Goal: Information Seeking & Learning: Learn about a topic

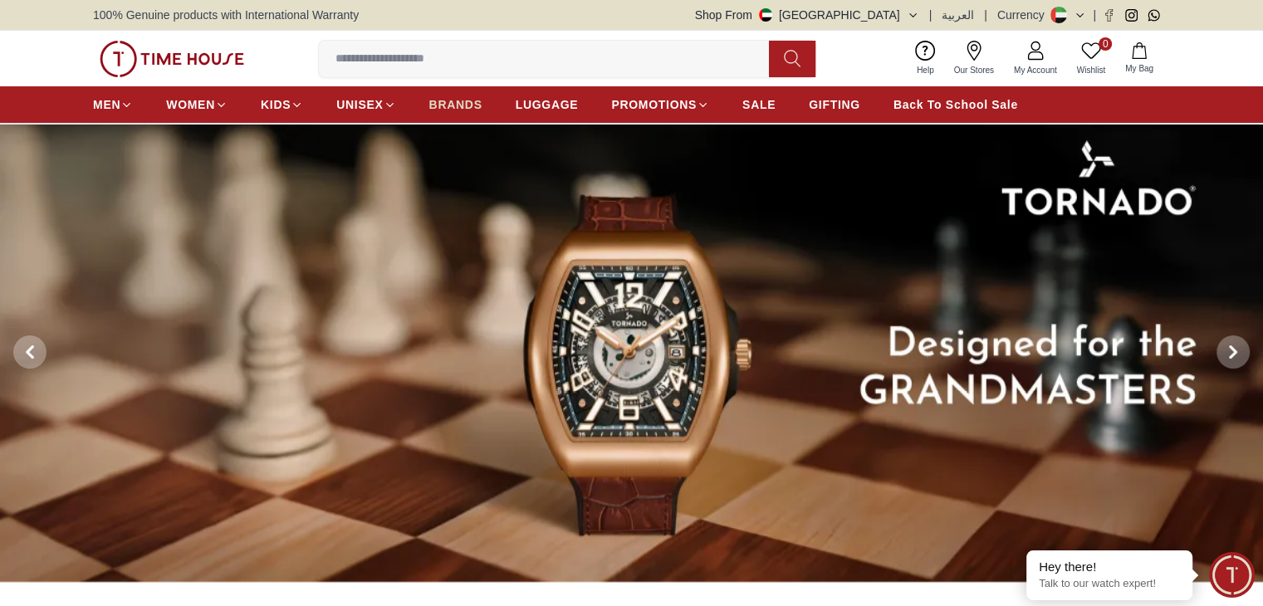
click at [457, 100] on span "BRANDS" at bounding box center [455, 104] width 53 height 17
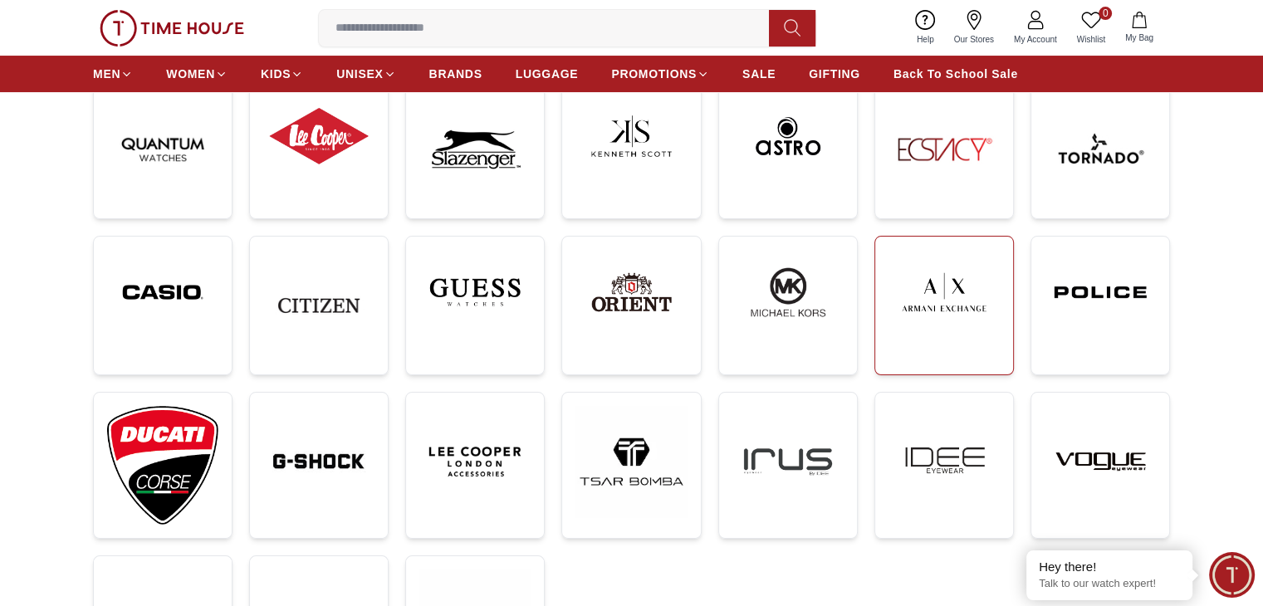
scroll to position [332, 0]
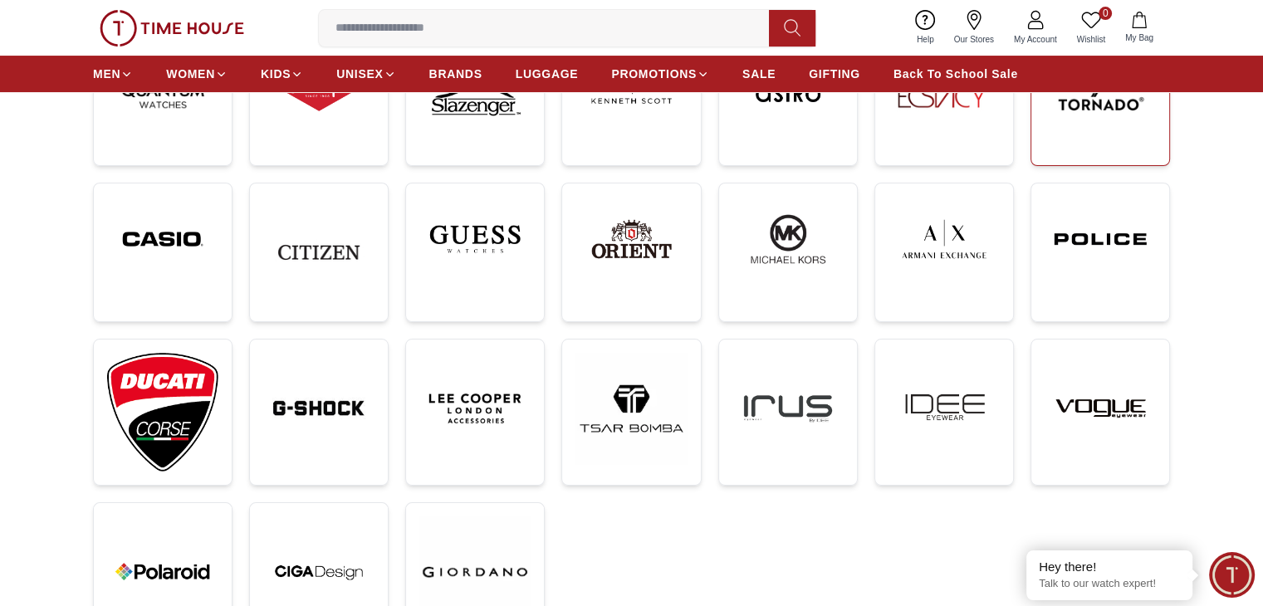
click at [1105, 110] on img at bounding box center [1099, 96] width 111 height 111
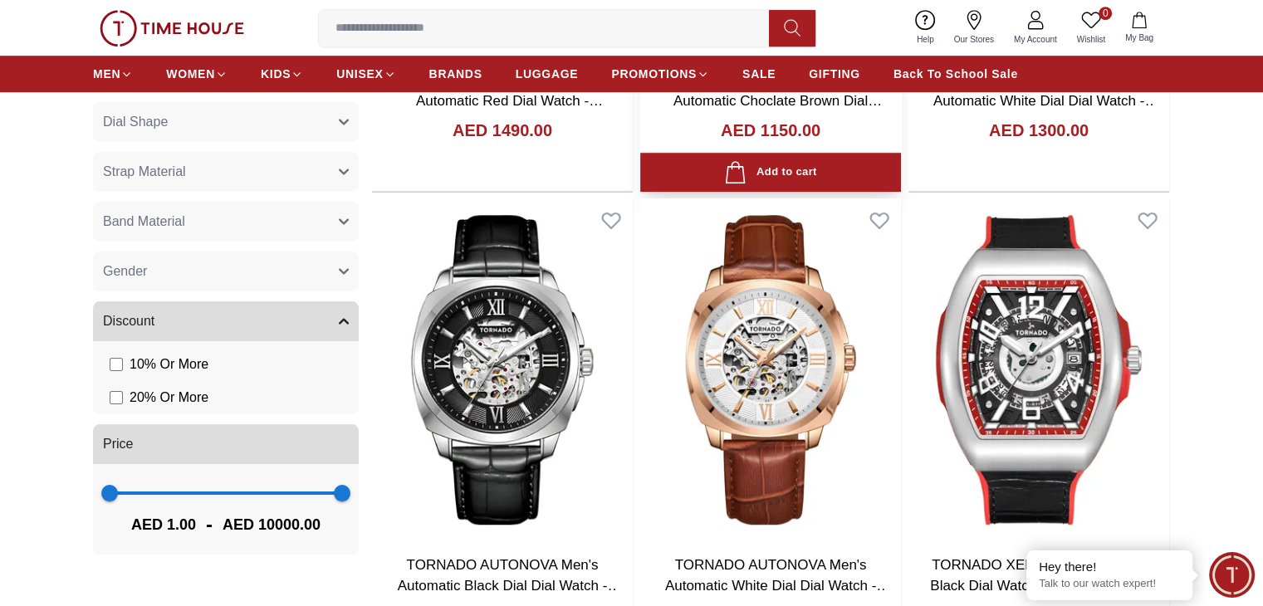
scroll to position [1162, 0]
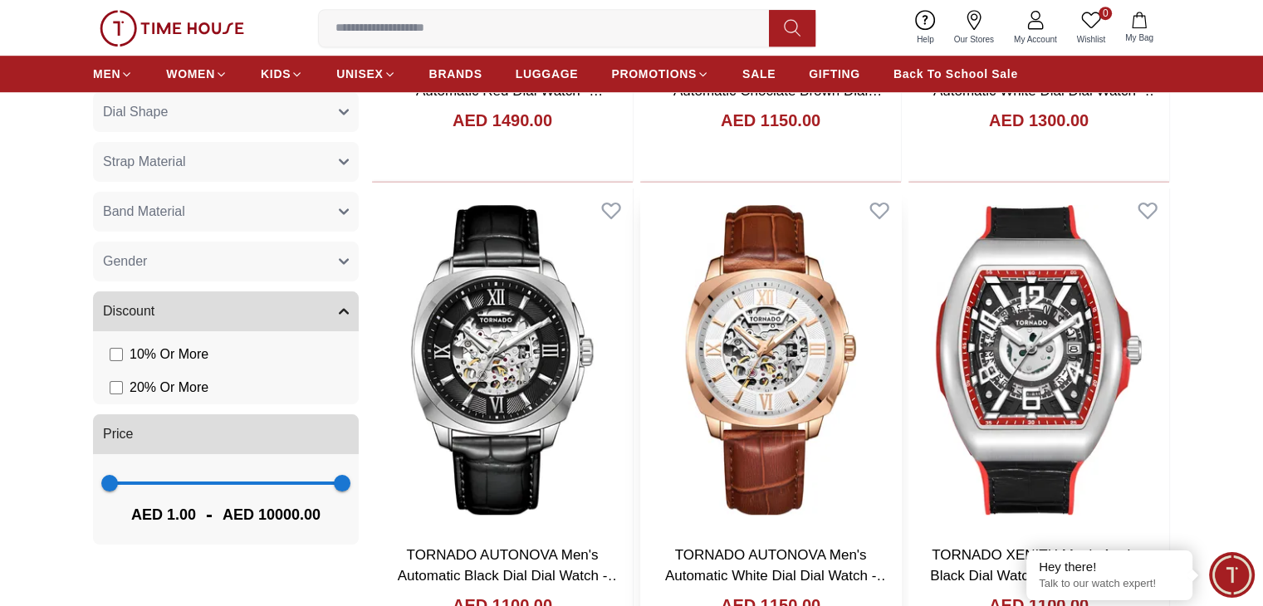
click at [640, 221] on img at bounding box center [770, 359] width 261 height 343
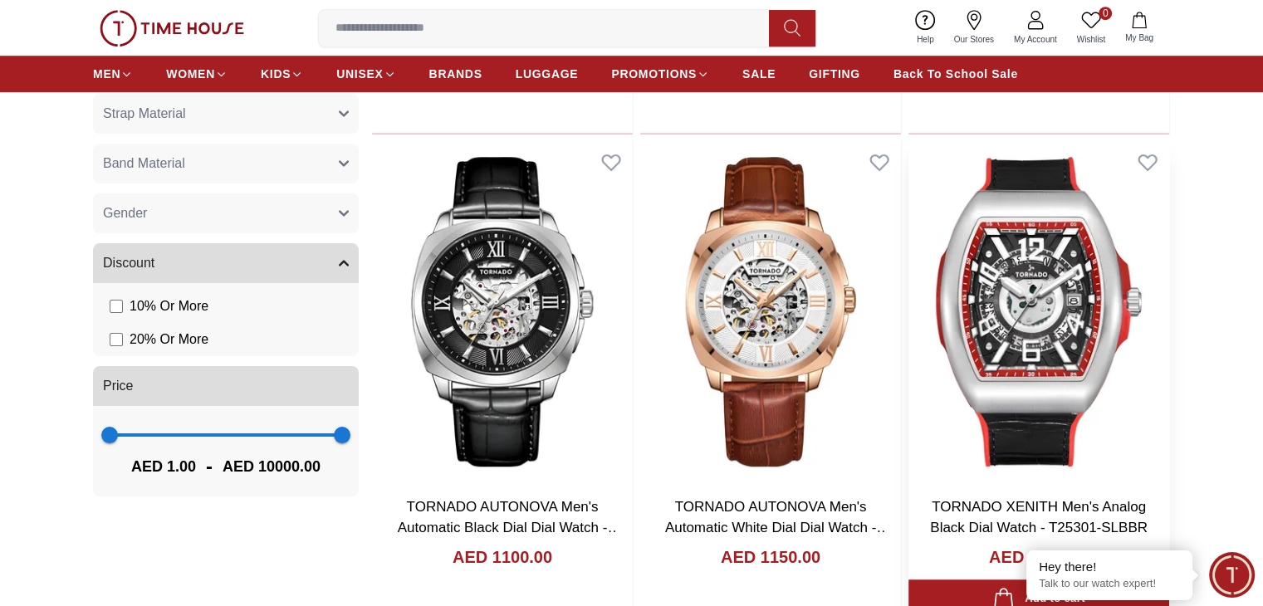
scroll to position [1162, 0]
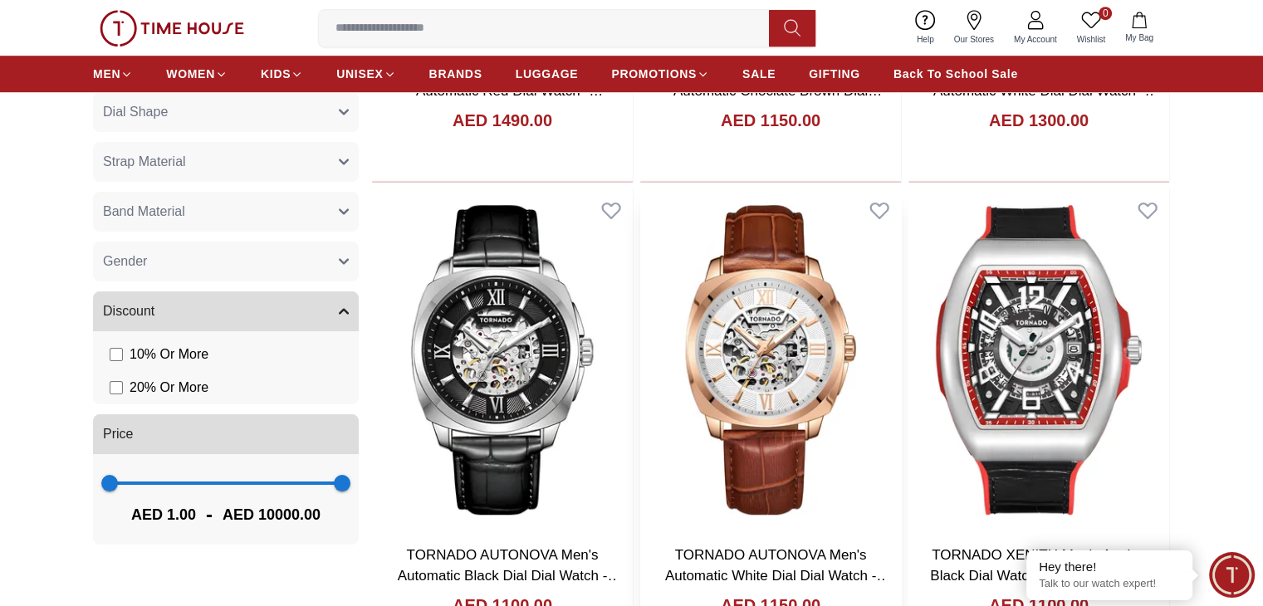
click at [640, 193] on img at bounding box center [770, 359] width 261 height 343
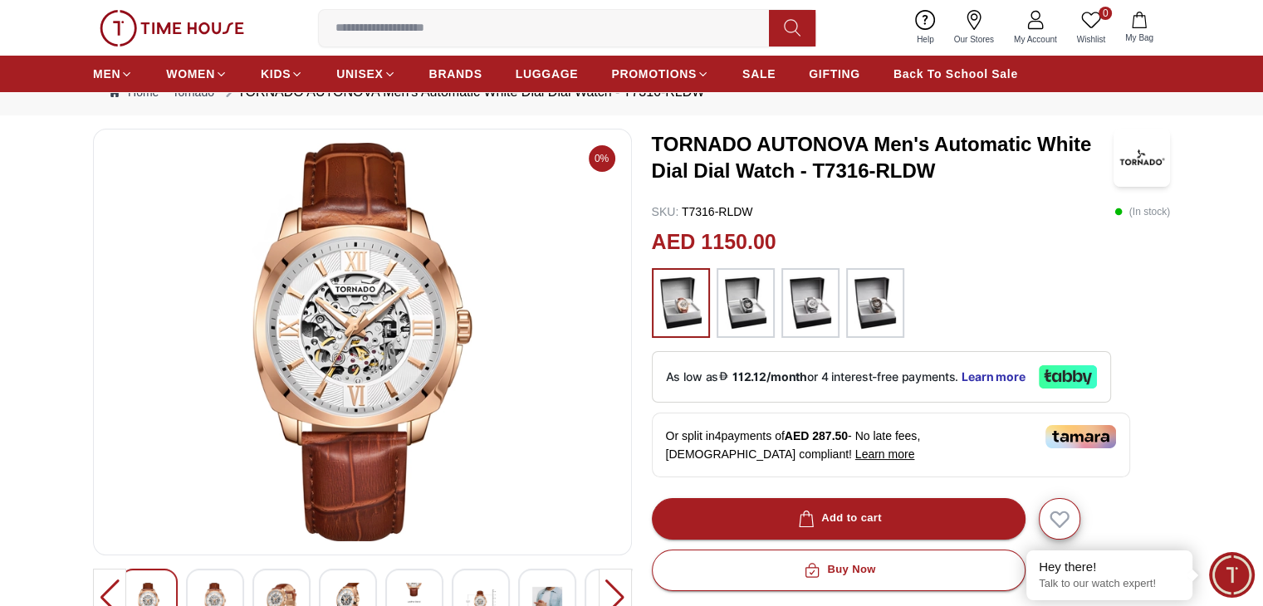
scroll to position [83, 0]
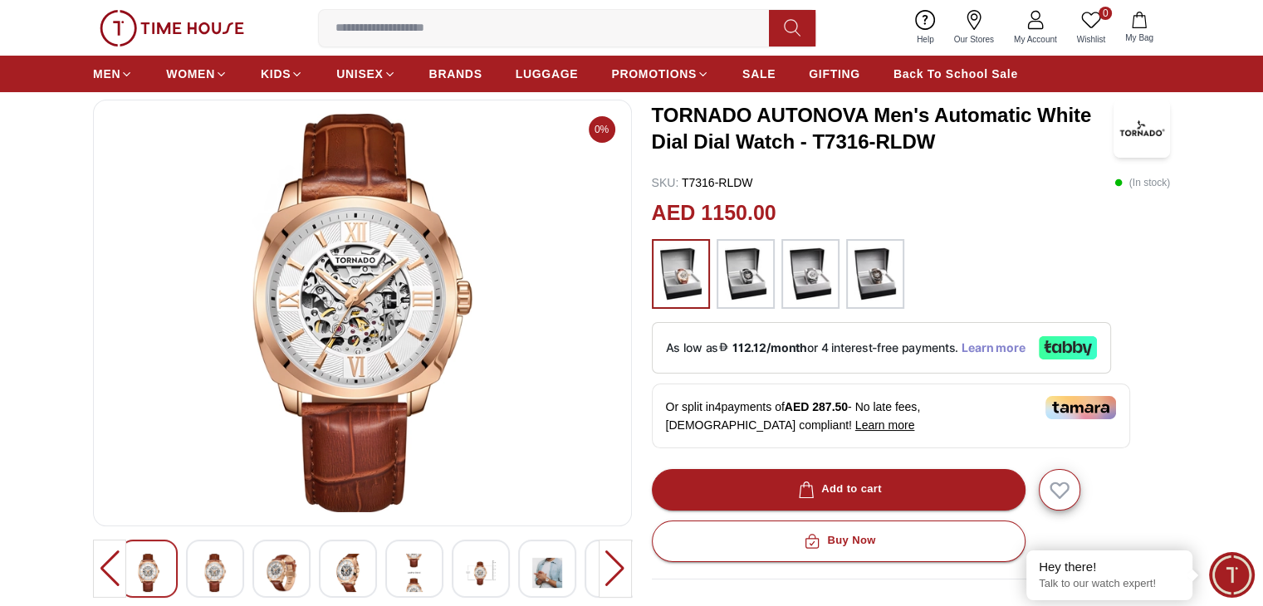
click at [980, 348] on span "Learn more" at bounding box center [993, 347] width 64 height 13
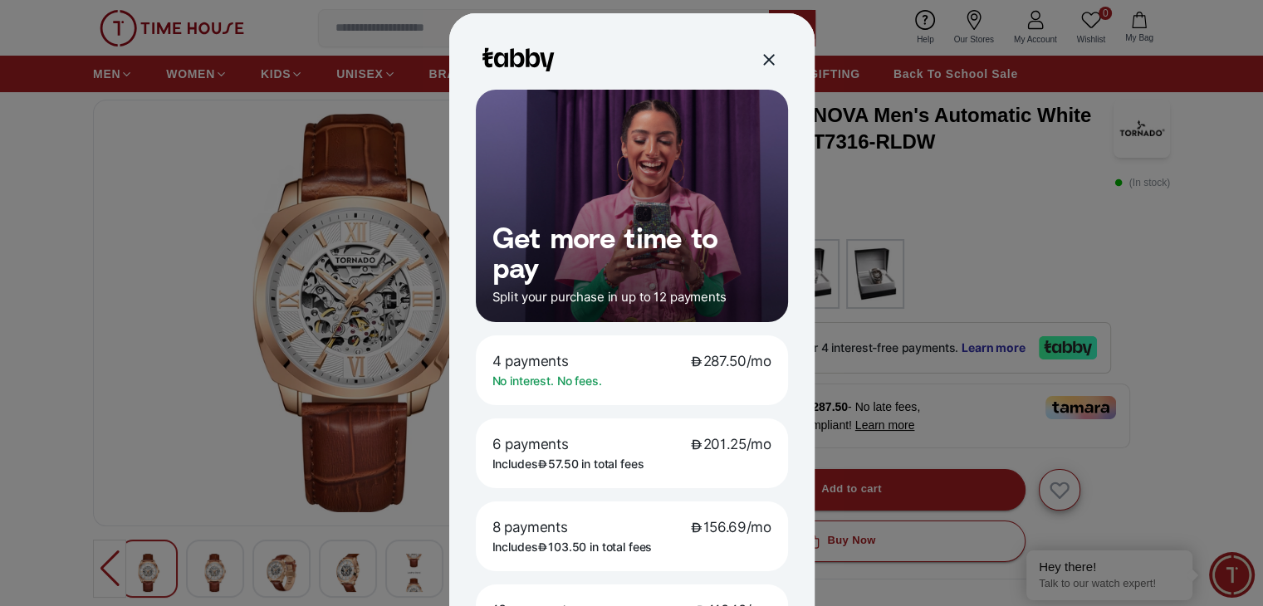
drag, startPoint x: 695, startPoint y: 361, endPoint x: 765, endPoint y: 359, distance: 69.7
click at [765, 359] on div "4 payments 287.50/mo No interest. No fees." at bounding box center [632, 370] width 312 height 70
click at [703, 360] on span "287.50/mo" at bounding box center [730, 361] width 81 height 18
drag, startPoint x: 698, startPoint y: 359, endPoint x: 760, endPoint y: 362, distance: 62.3
click at [760, 362] on span "287.50/mo" at bounding box center [730, 361] width 81 height 18
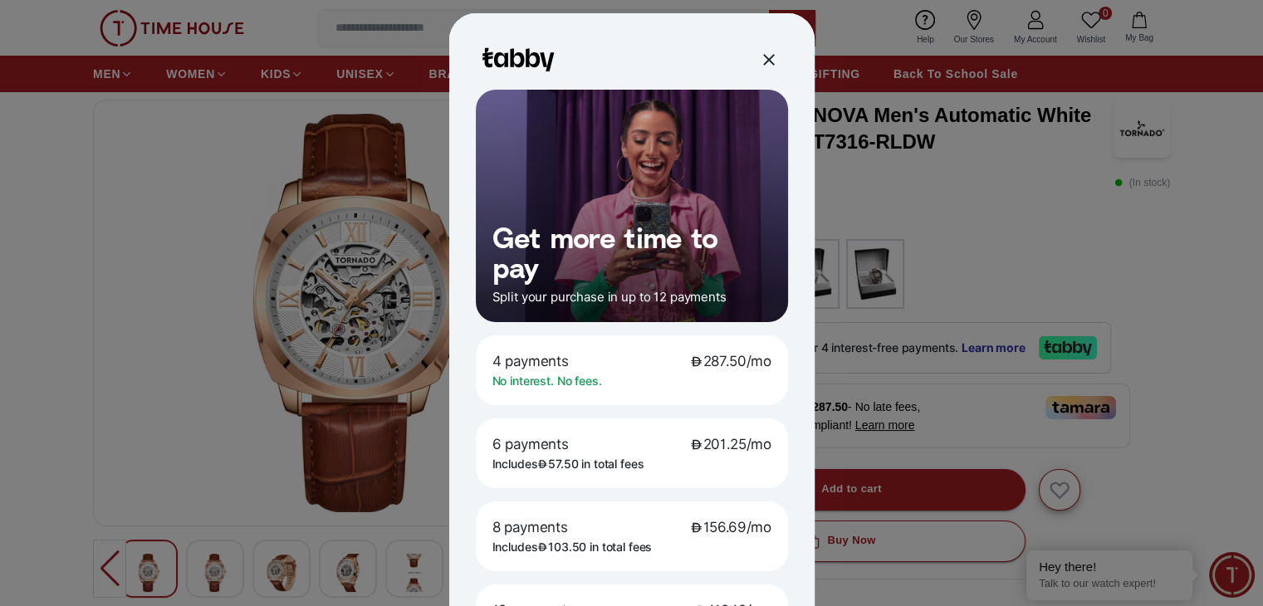
drag, startPoint x: 609, startPoint y: 379, endPoint x: 484, endPoint y: 386, distance: 125.6
click at [484, 386] on div "4 payments 287.50/mo No interest. No fees." at bounding box center [632, 370] width 312 height 70
click at [715, 381] on div "No interest. No fees." at bounding box center [631, 381] width 279 height 15
drag, startPoint x: 696, startPoint y: 359, endPoint x: 766, endPoint y: 368, distance: 71.1
click at [766, 368] on div "4 payments 287.50/mo No interest. No fees." at bounding box center [632, 370] width 312 height 70
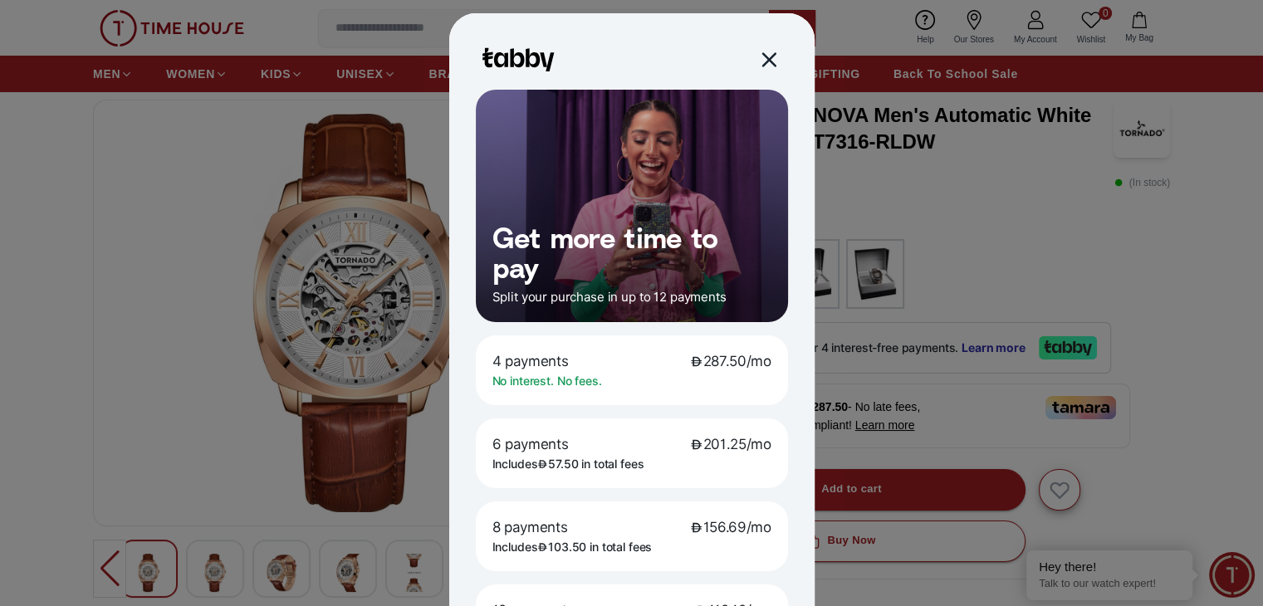
click at [759, 56] on div at bounding box center [767, 59] width 19 height 19
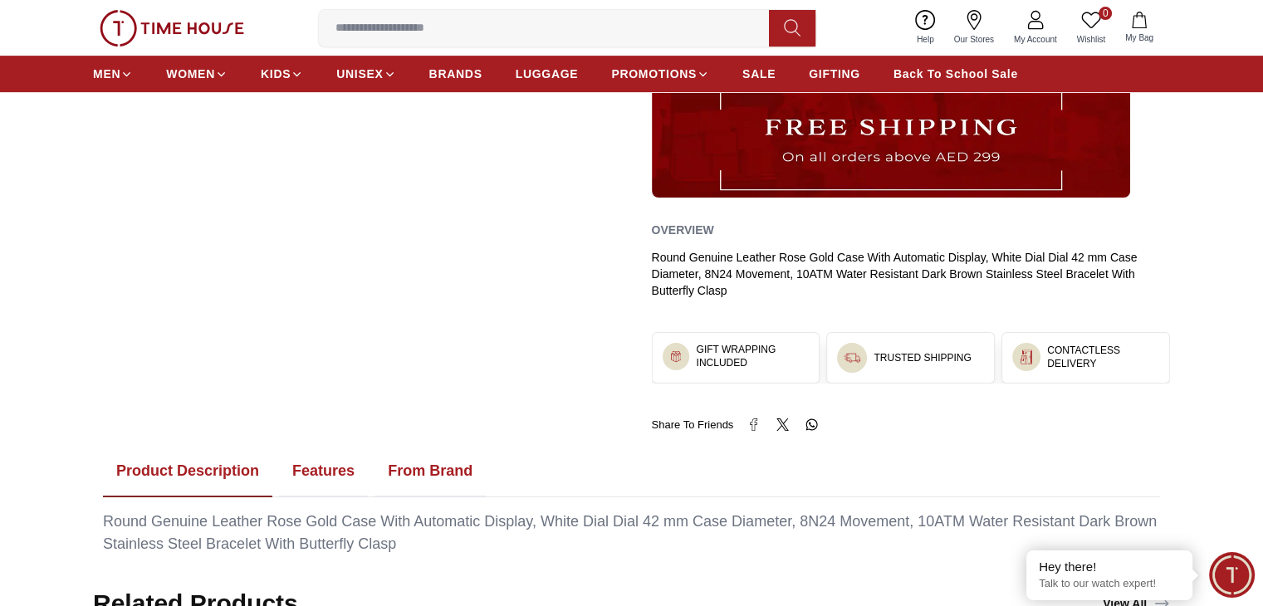
scroll to position [581, 0]
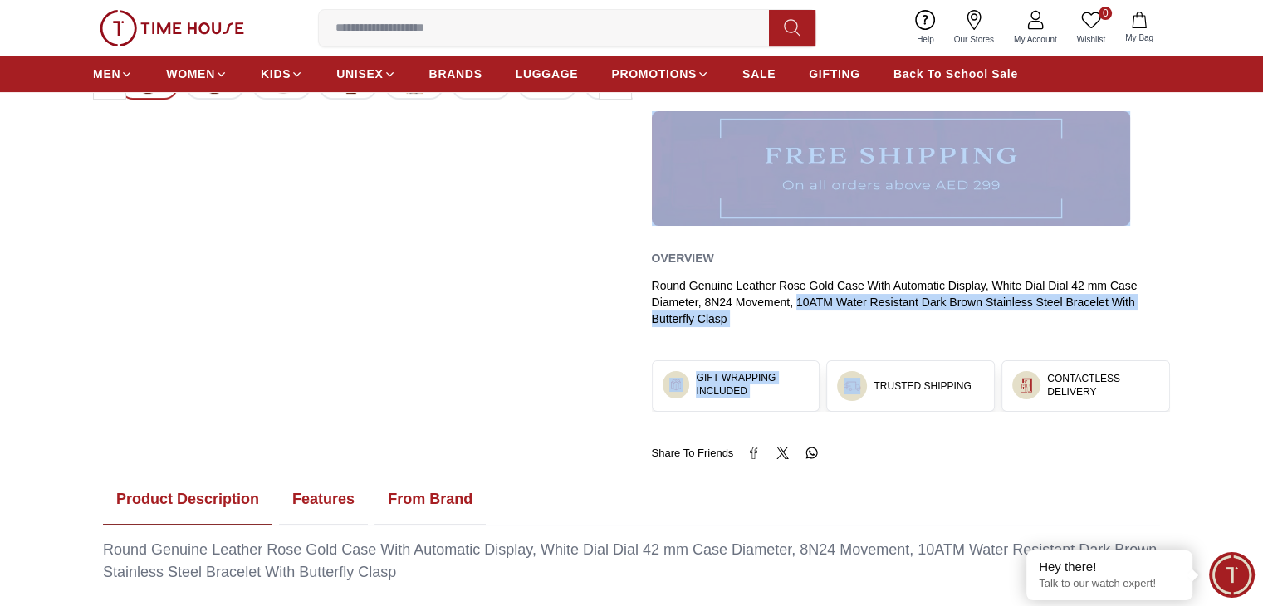
drag, startPoint x: 796, startPoint y: 298, endPoint x: 858, endPoint y: 396, distance: 116.1
click at [858, 396] on div "TORNADO AUTONOVA Men's Automatic White Dial Dial Watch - T7316-RLDW SKU : T7316…" at bounding box center [911, 31] width 519 height 859
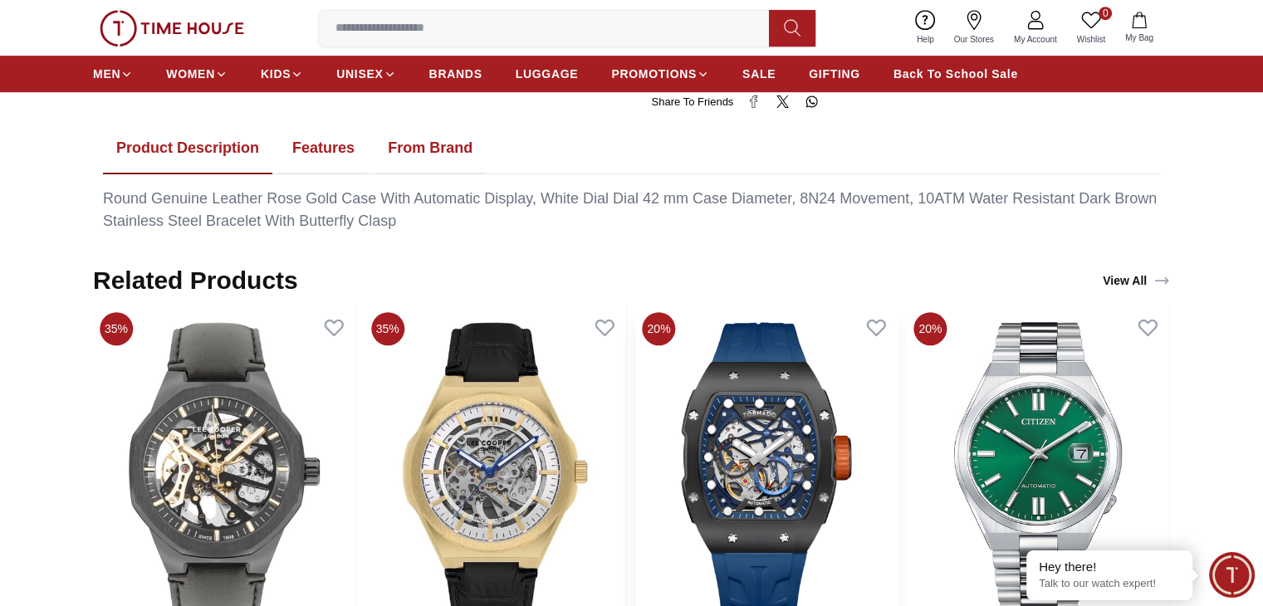
scroll to position [1079, 0]
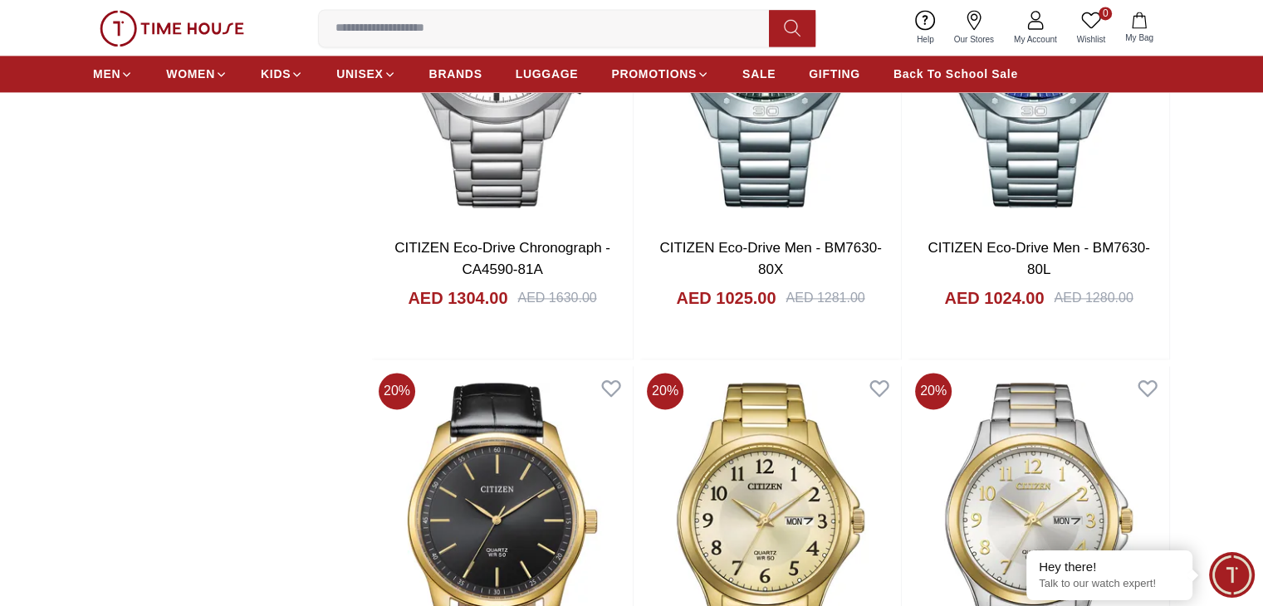
scroll to position [2407, 0]
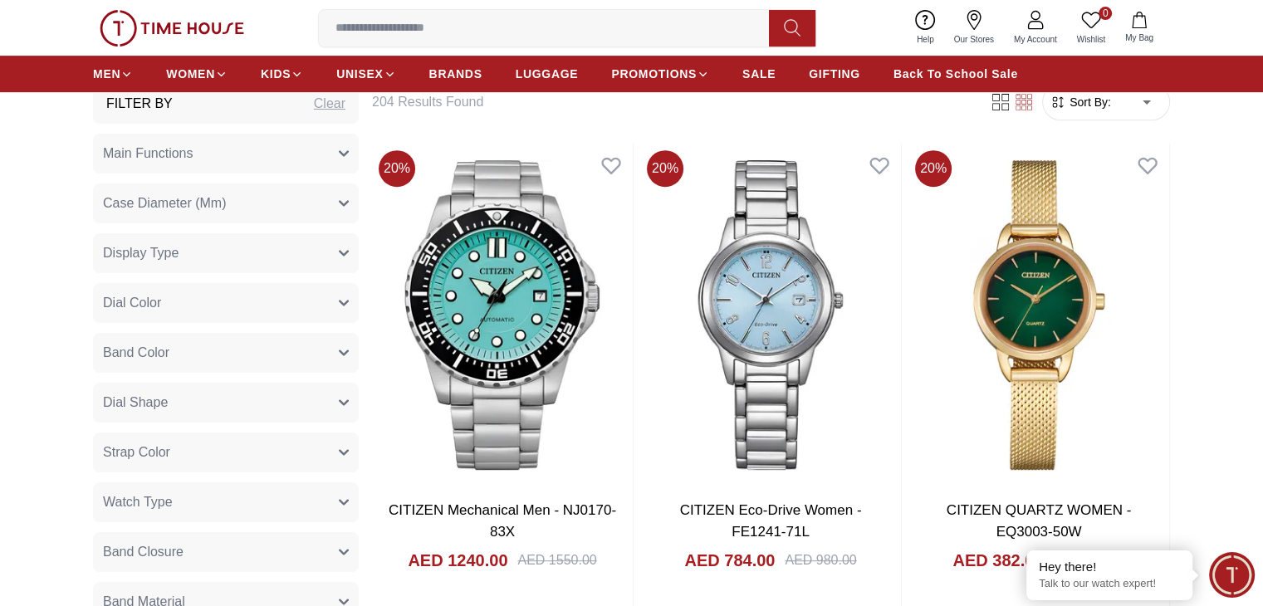
scroll to position [581, 0]
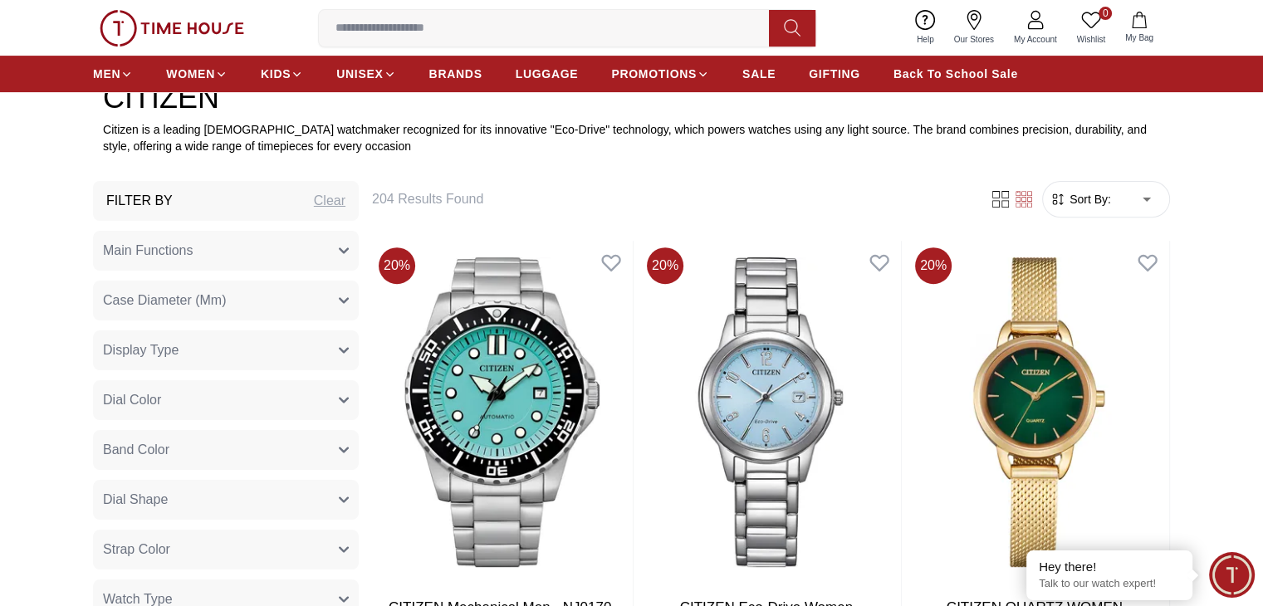
click at [183, 241] on span "Main Functions" at bounding box center [148, 251] width 90 height 20
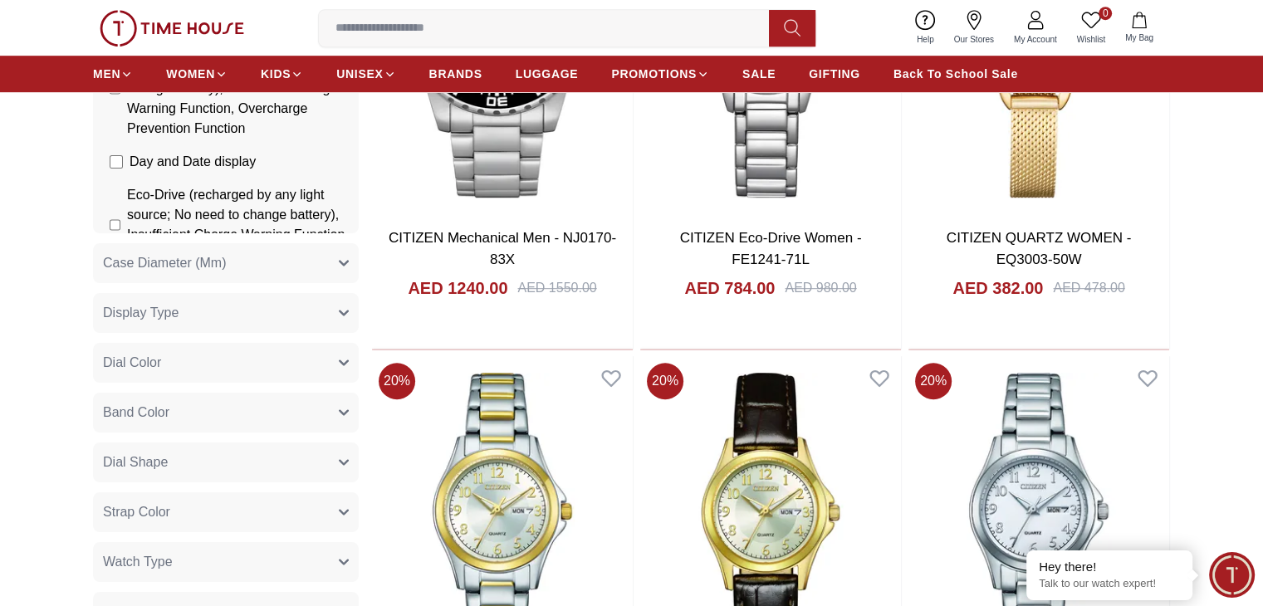
scroll to position [996, 0]
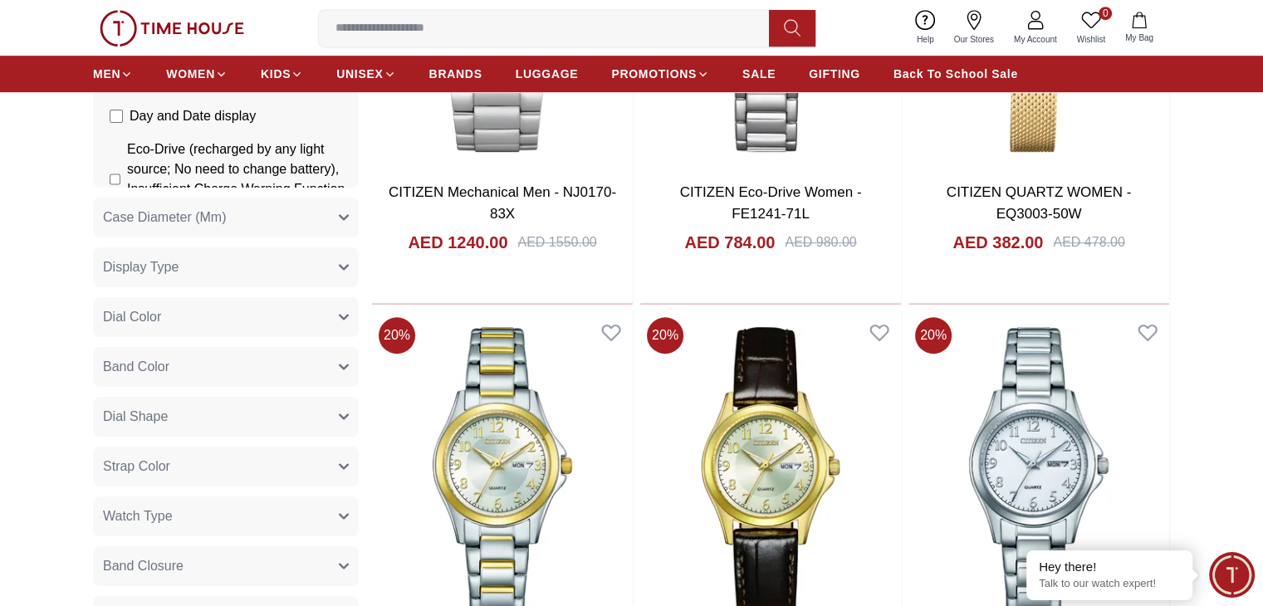
click at [212, 261] on button "Display Type" at bounding box center [226, 267] width 266 height 40
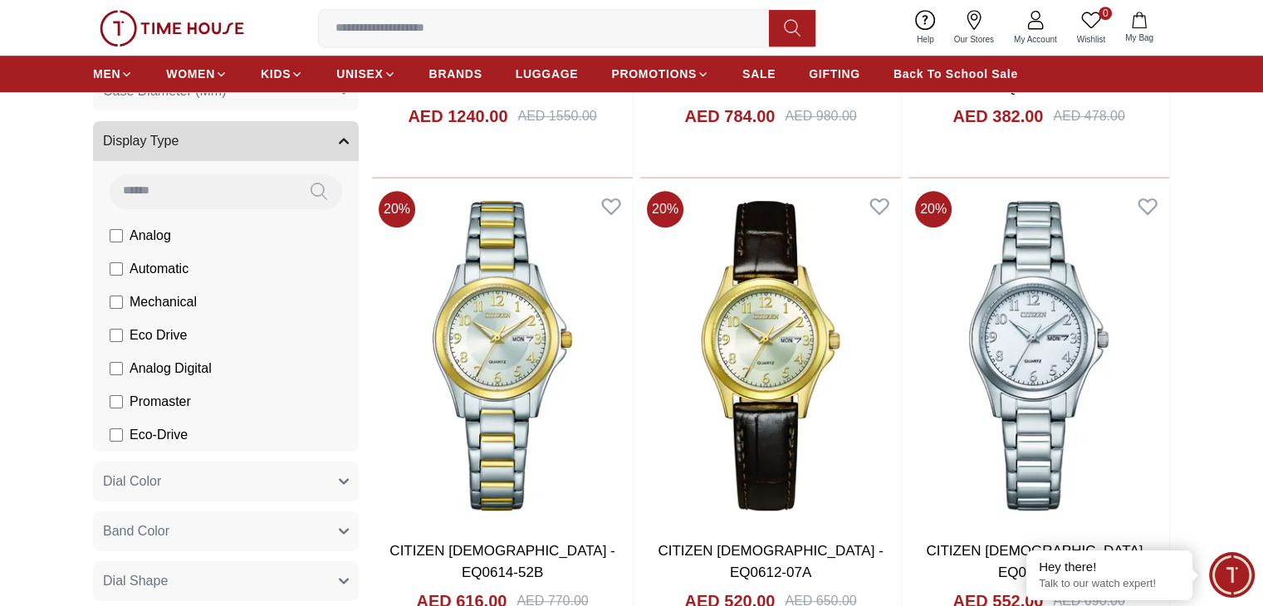
scroll to position [1162, 0]
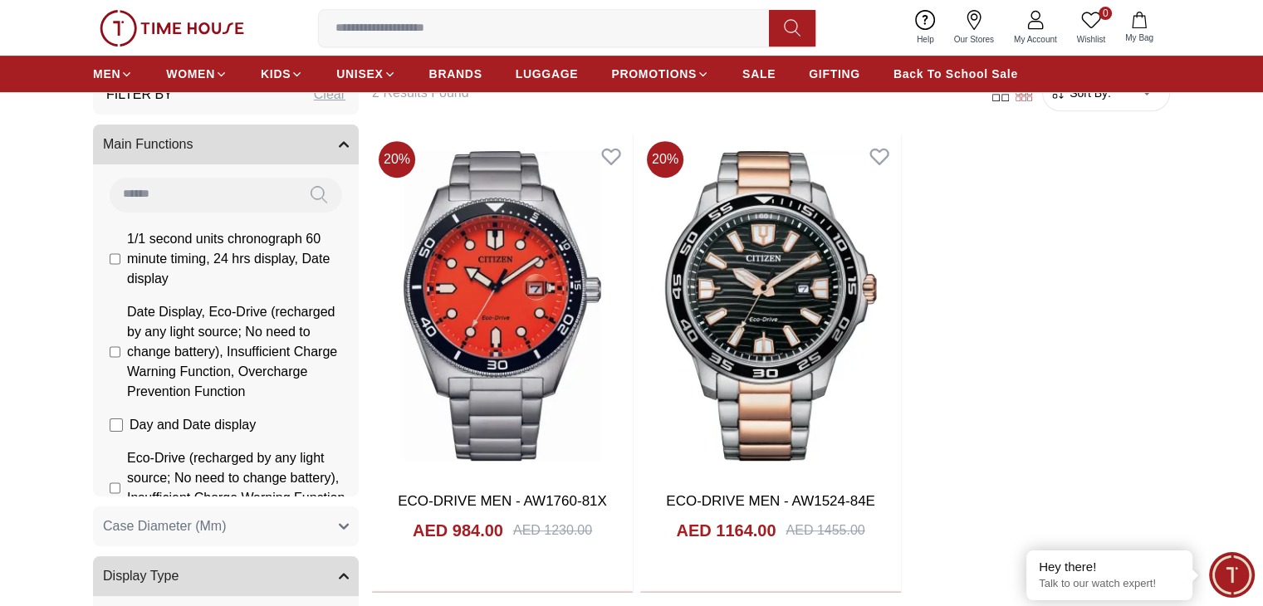
scroll to position [664, 0]
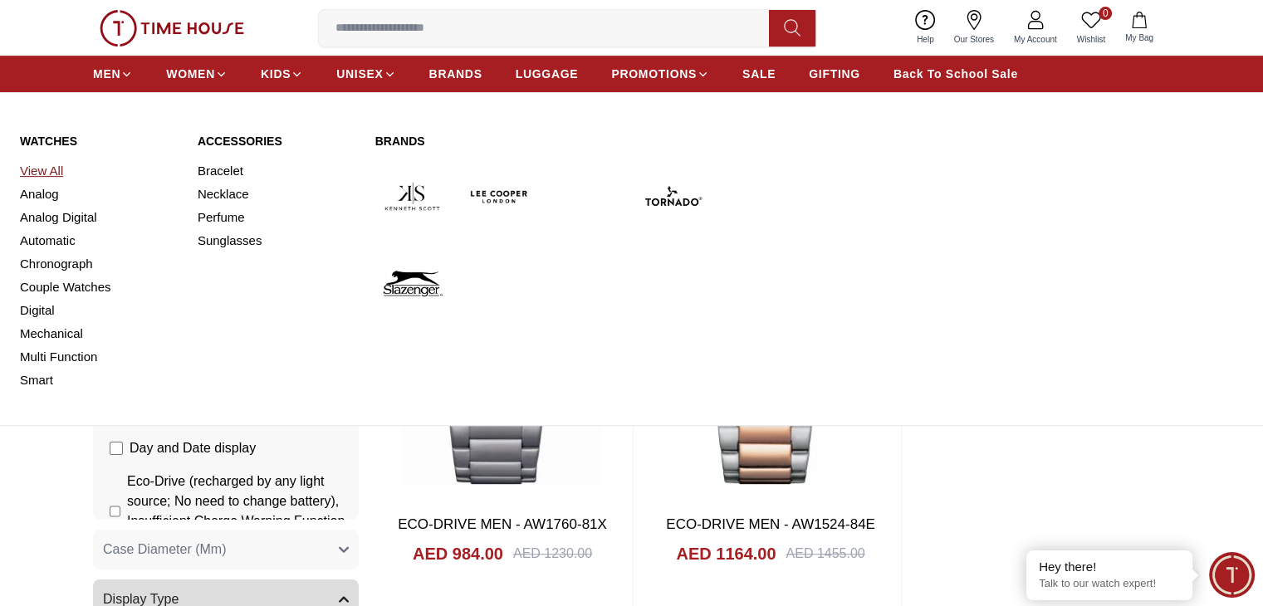
click at [63, 169] on link "View All" at bounding box center [99, 170] width 158 height 23
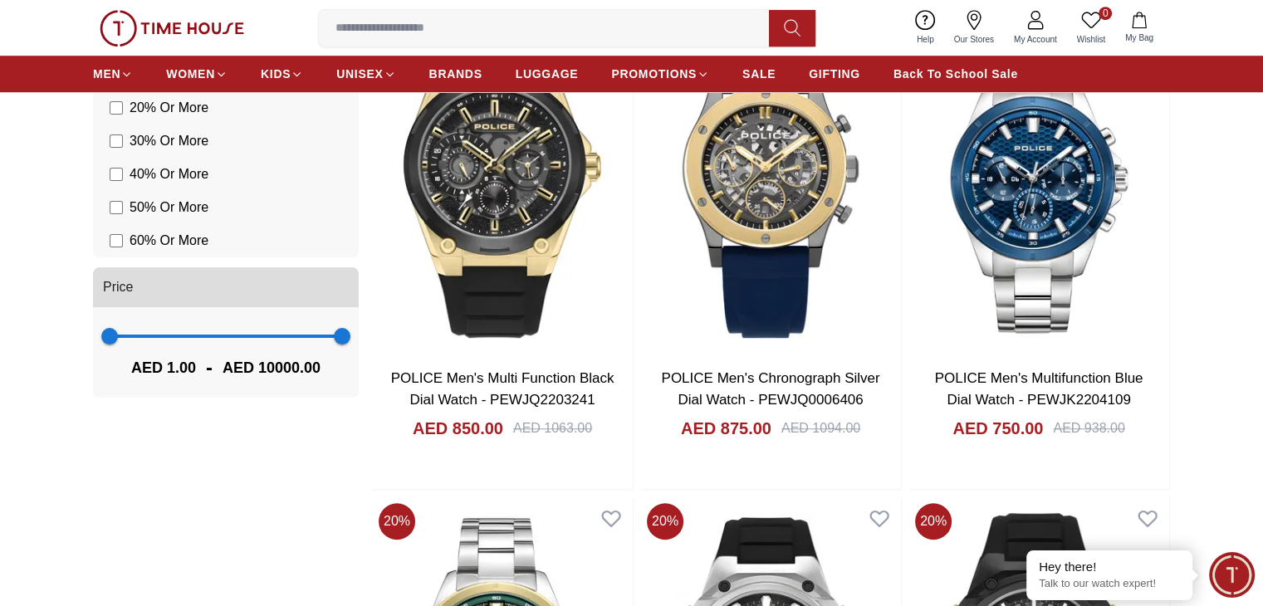
scroll to position [1245, 0]
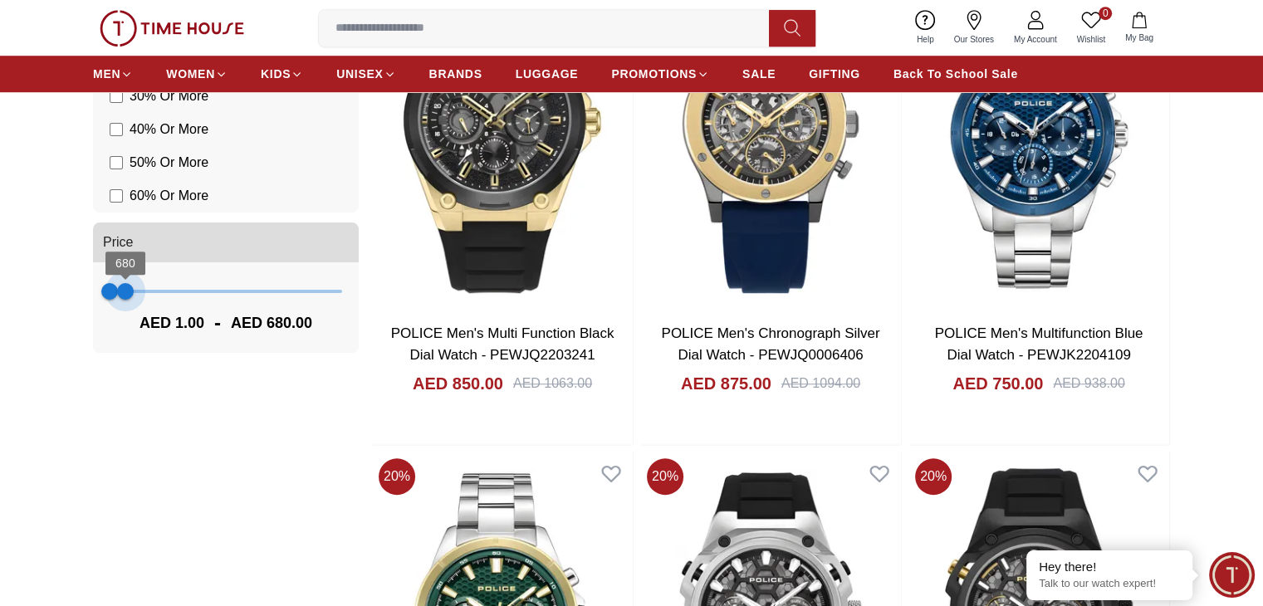
type input "***"
drag, startPoint x: 340, startPoint y: 286, endPoint x: 123, endPoint y: 281, distance: 217.6
click at [123, 283] on span "572" at bounding box center [123, 291] width 17 height 17
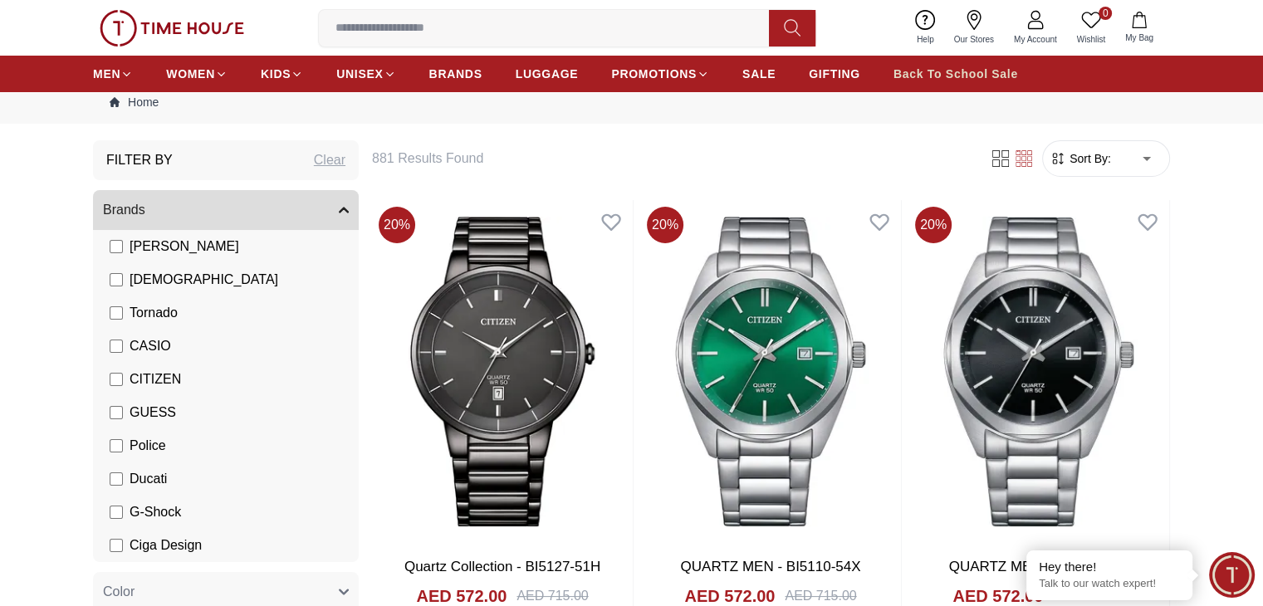
scroll to position [83, 0]
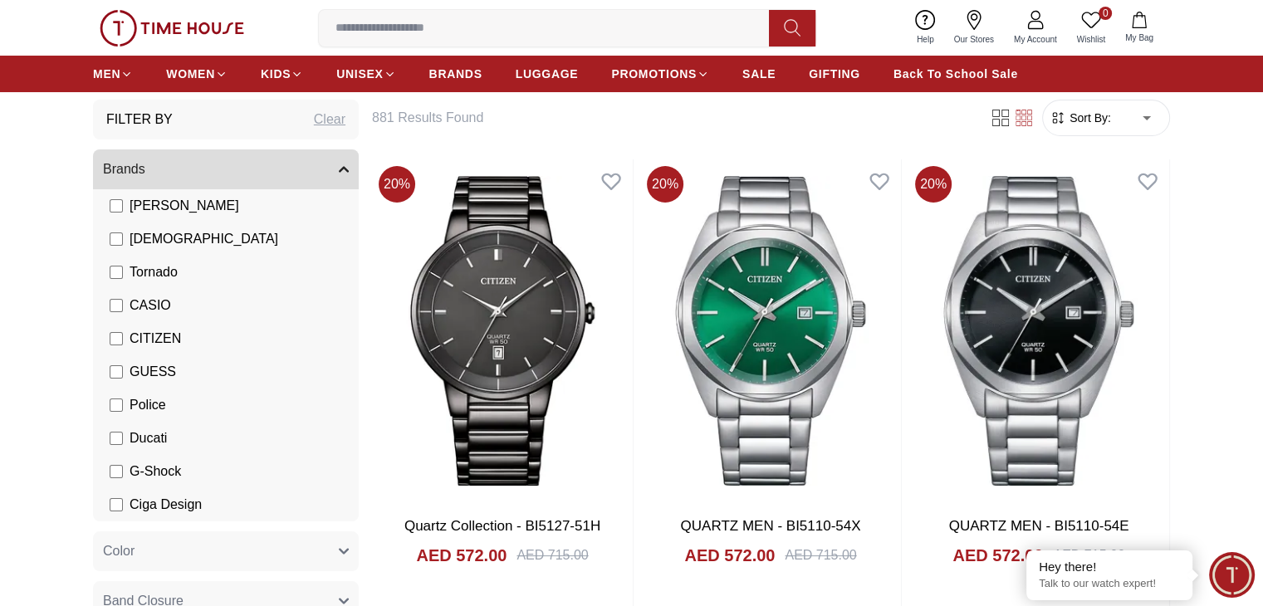
click at [975, 25] on icon at bounding box center [973, 20] width 14 height 20
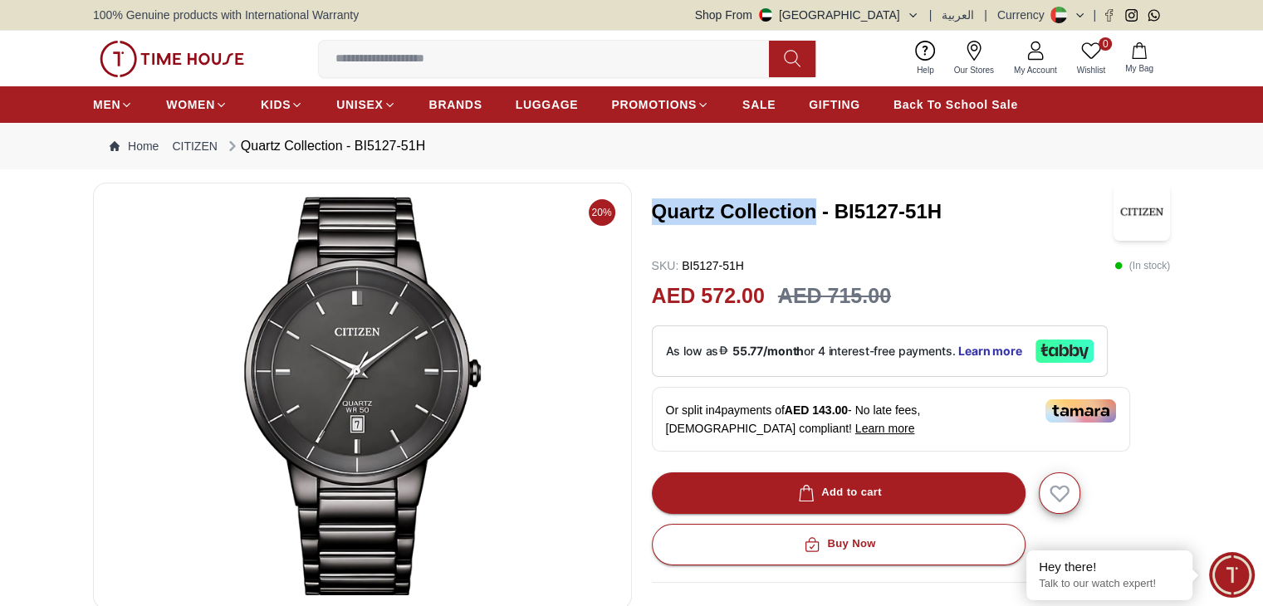
drag, startPoint x: 657, startPoint y: 210, endPoint x: 810, endPoint y: 217, distance: 153.8
click at [810, 217] on h3 "Quartz Collection - BI5127-51H" at bounding box center [883, 211] width 462 height 27
